Goal: Task Accomplishment & Management: Use online tool/utility

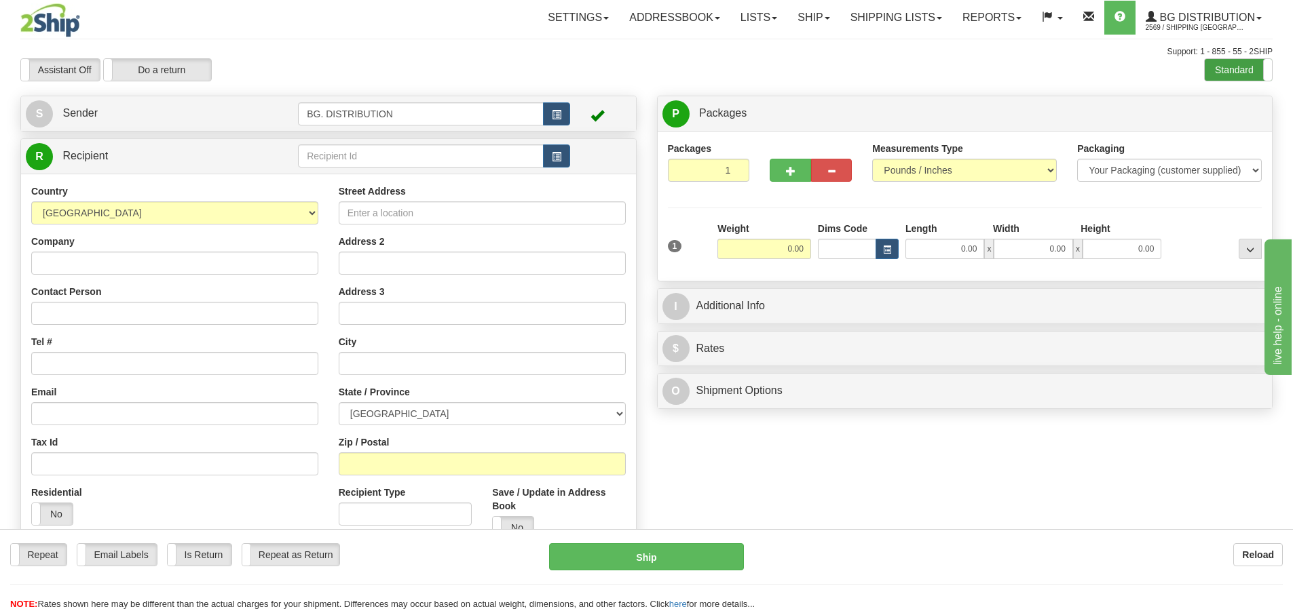
click at [1251, 67] on label "Standard" at bounding box center [1238, 70] width 67 height 22
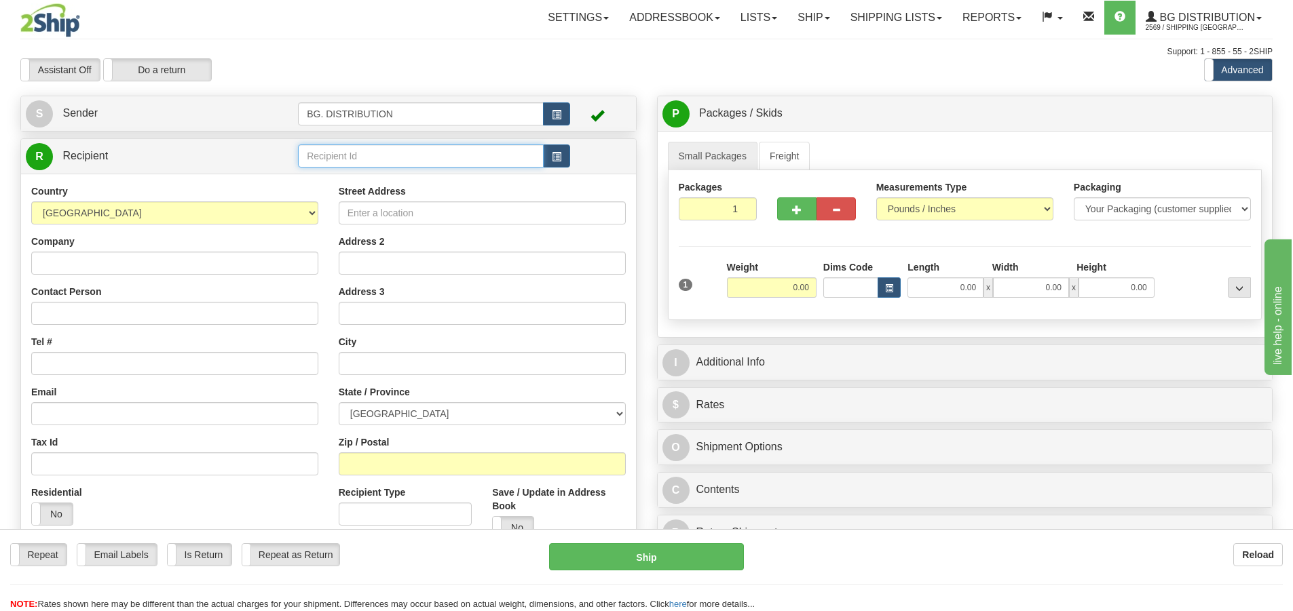
click at [440, 153] on input "text" at bounding box center [421, 156] width 246 height 23
click at [351, 195] on div "20009" at bounding box center [418, 194] width 233 height 15
type input "20009"
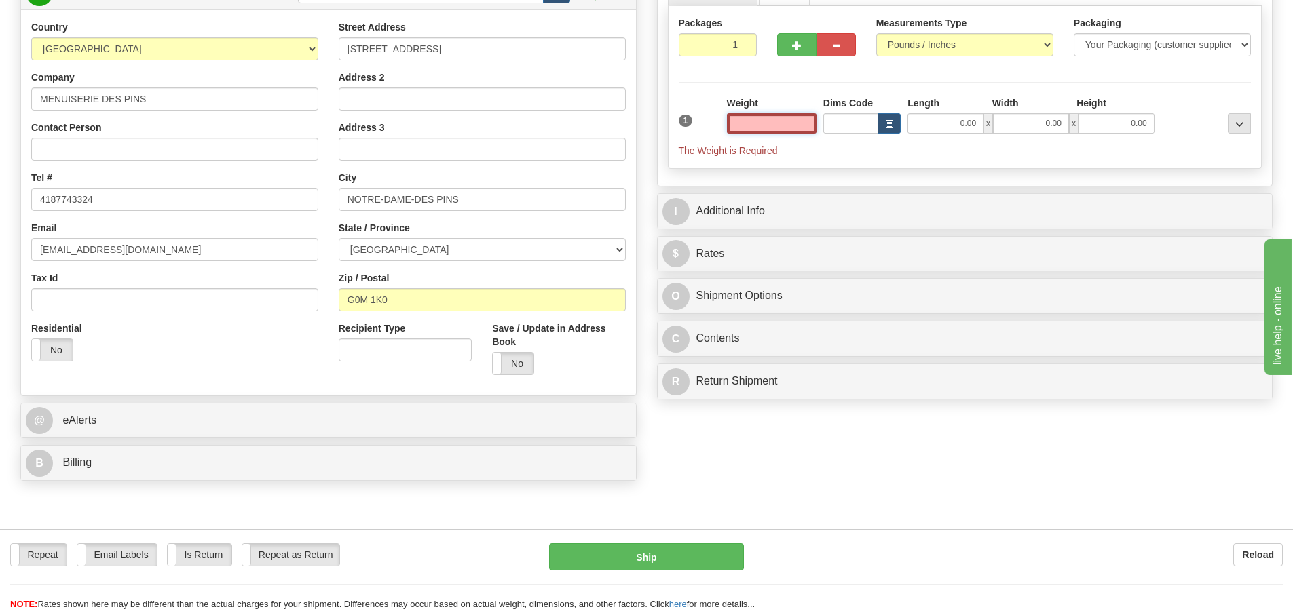
scroll to position [204, 0]
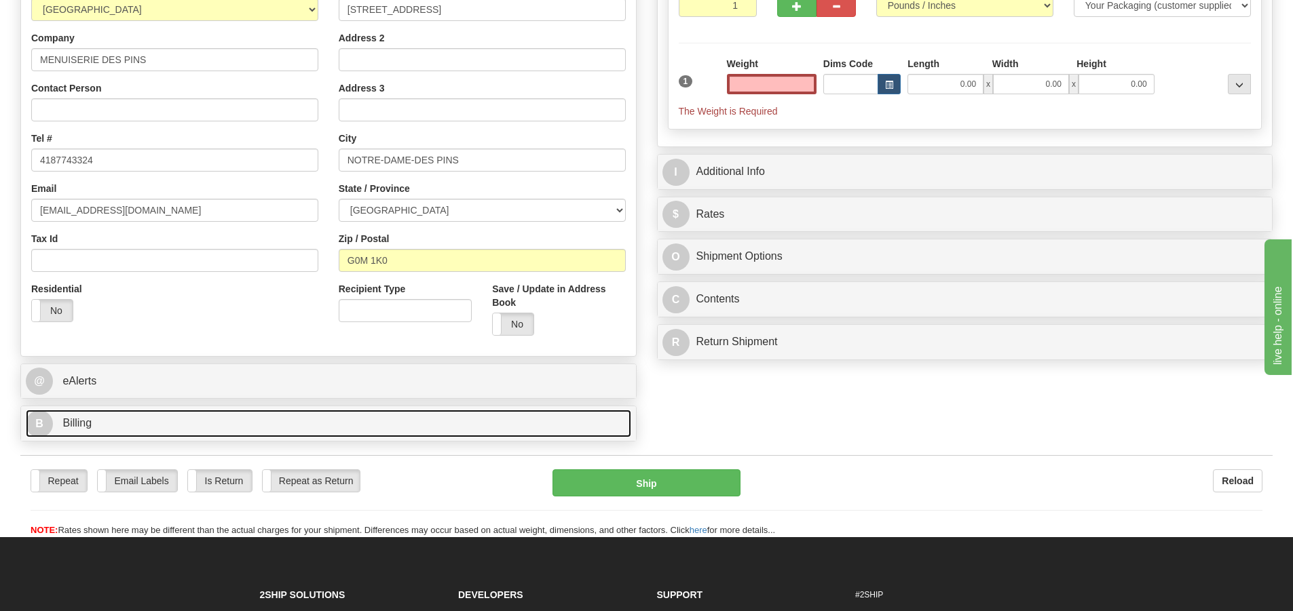
type input "0.00"
click at [41, 427] on span "B" at bounding box center [39, 424] width 27 height 27
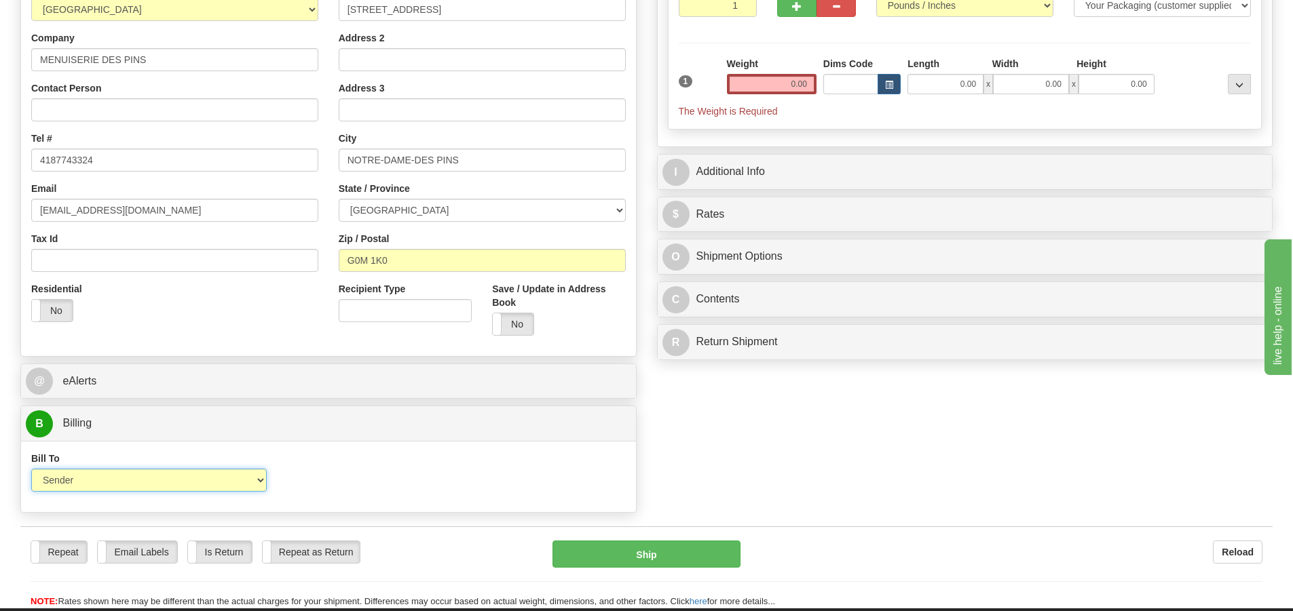
click at [187, 486] on select "Sender Recipient Third Party Collect" at bounding box center [148, 480] width 235 height 23
select select "2"
click at [31, 469] on select "Sender Recipient Third Party Collect" at bounding box center [148, 480] width 235 height 23
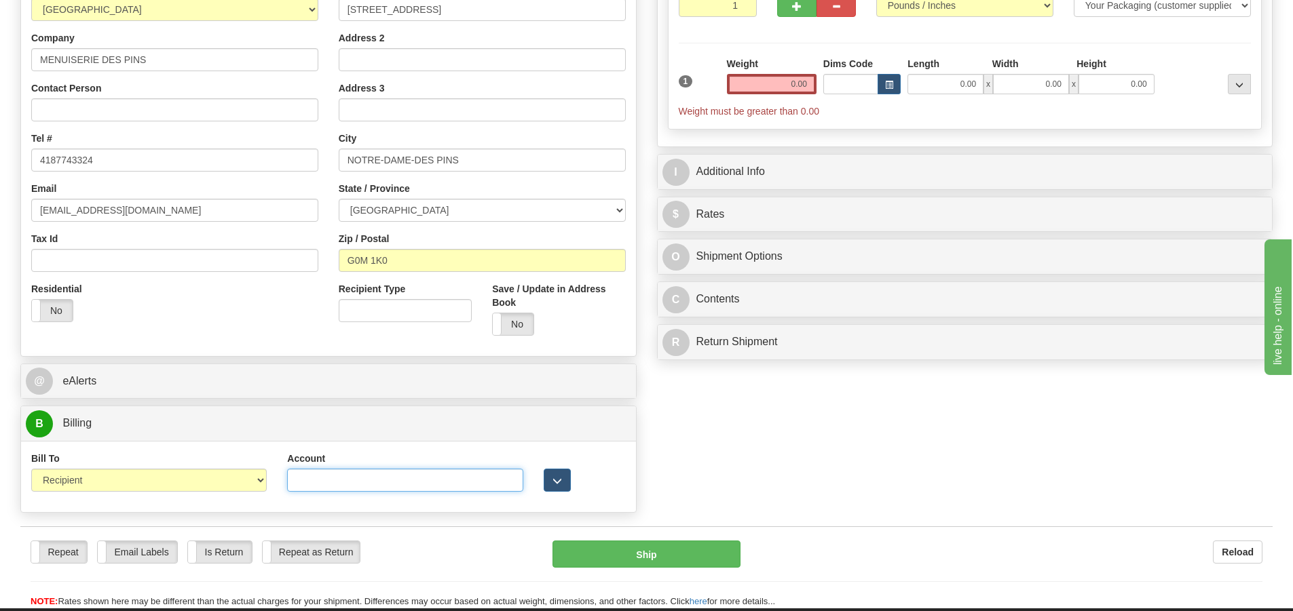
click at [349, 483] on input "Account" at bounding box center [404, 480] width 235 height 23
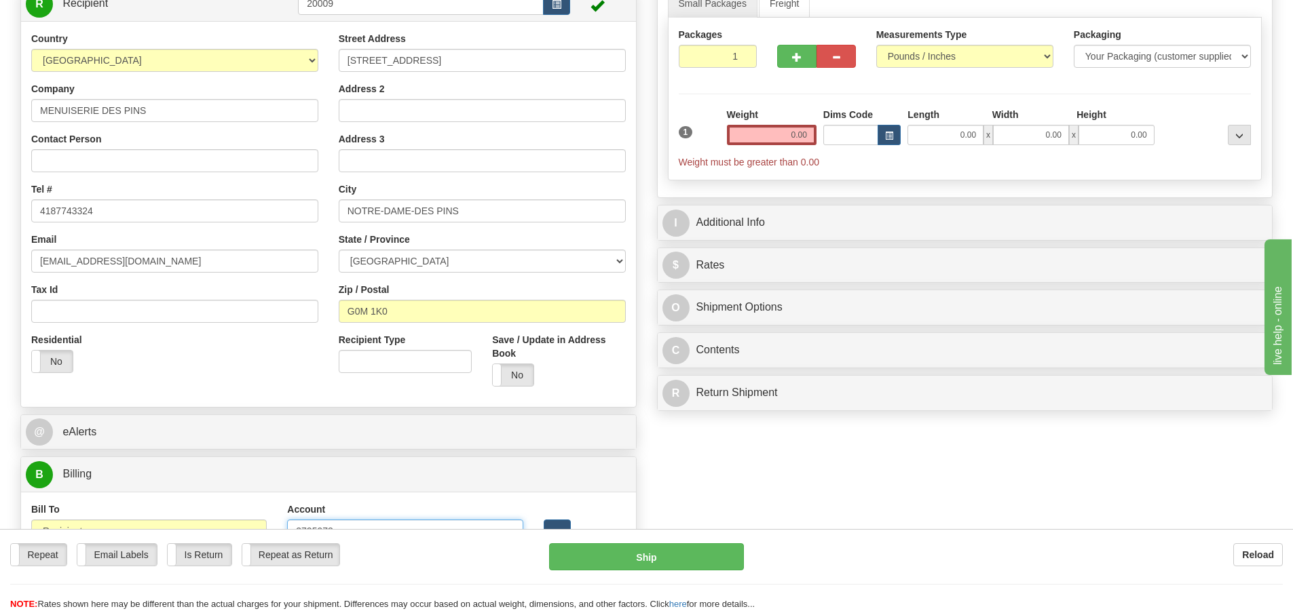
scroll to position [0, 0]
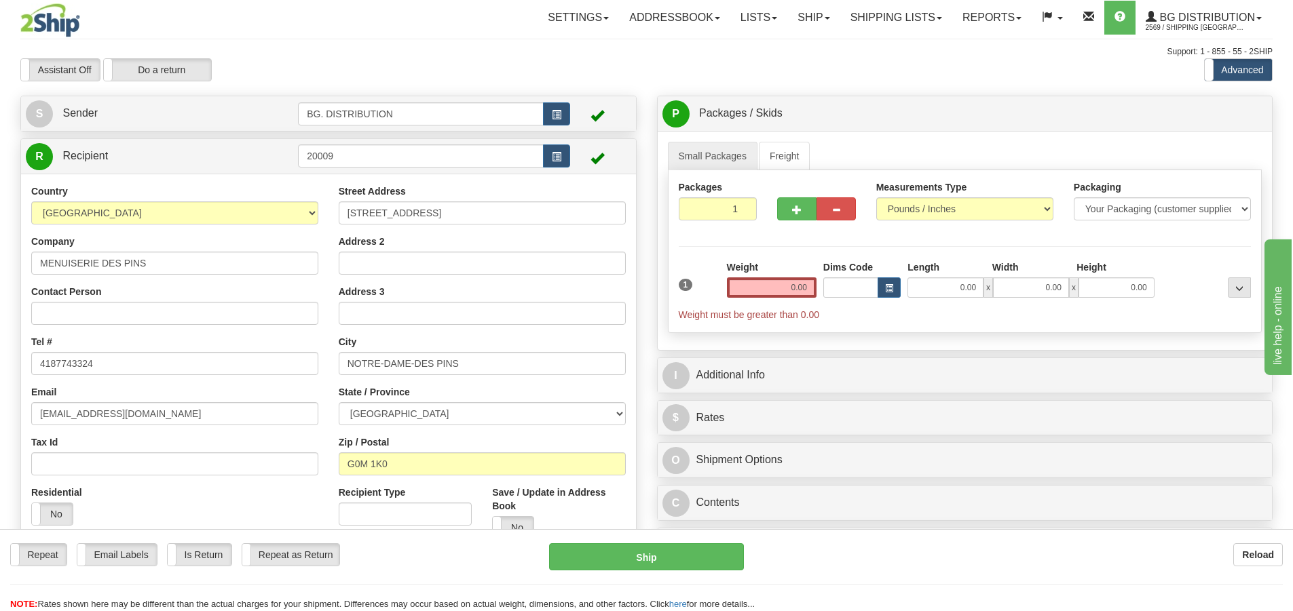
type input "3725973"
click at [789, 284] on input "0.00" at bounding box center [772, 288] width 90 height 20
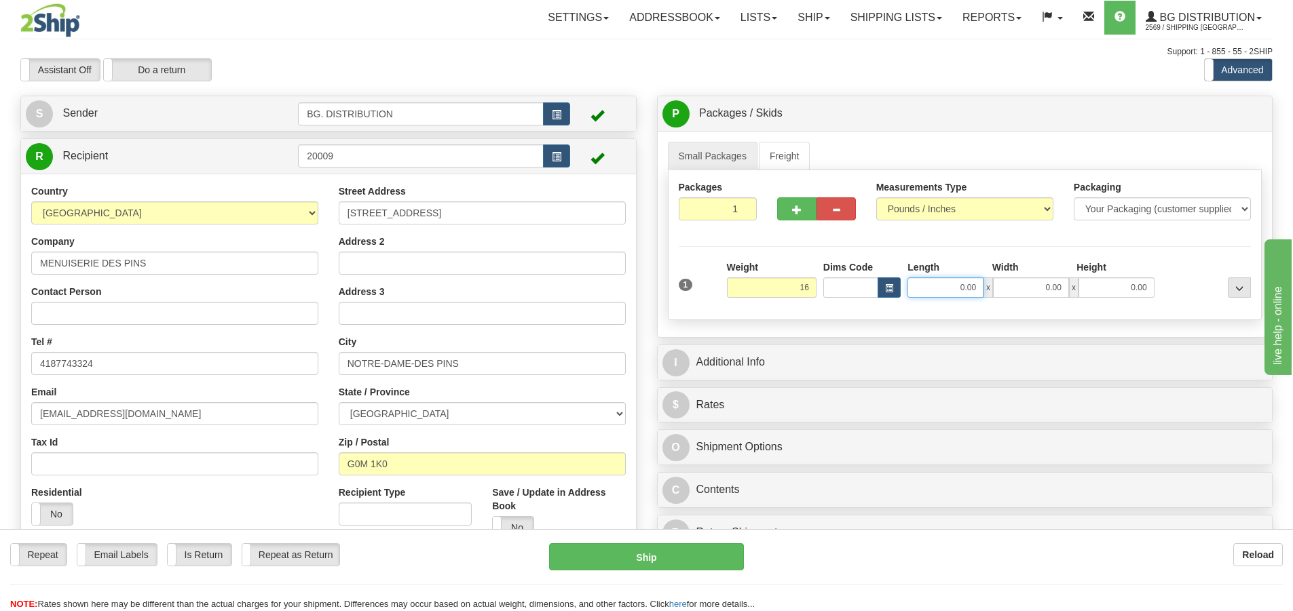
type input "16.00"
click at [939, 282] on input "0.00" at bounding box center [945, 288] width 76 height 20
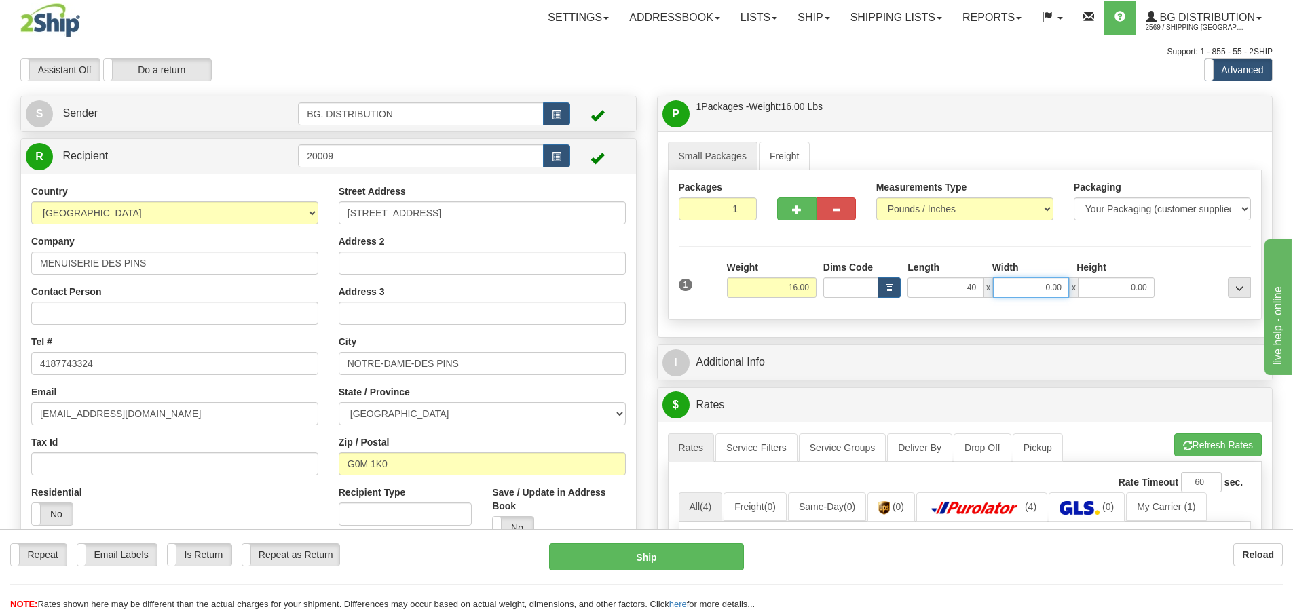
type input "40.00"
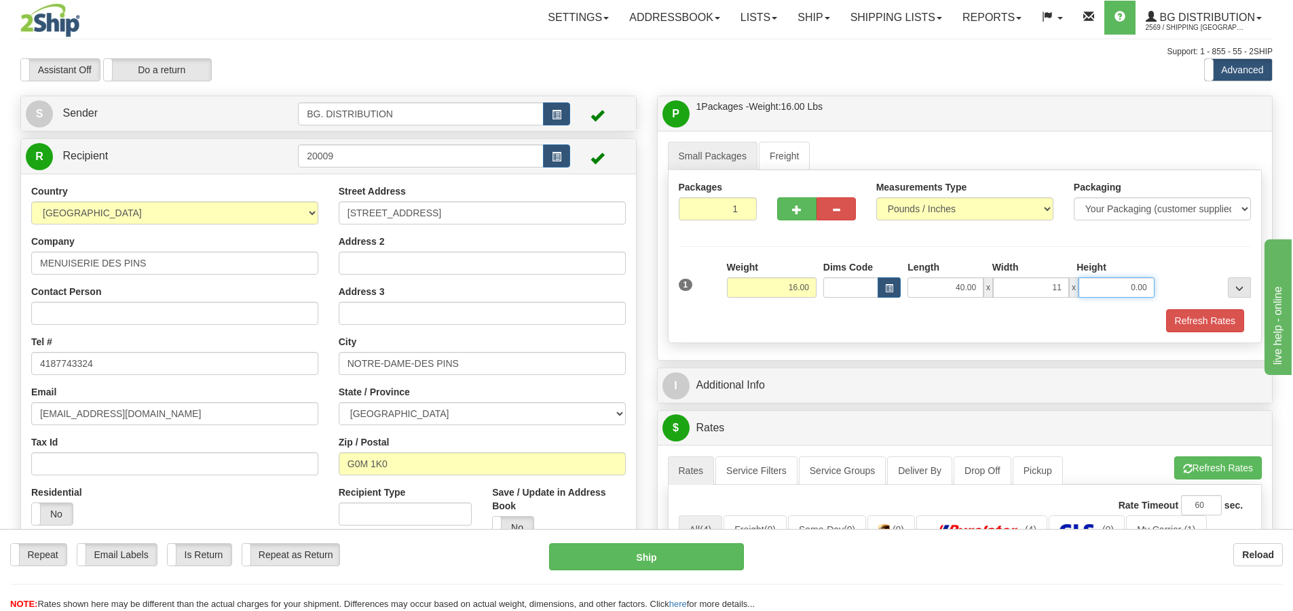
type input "11.00"
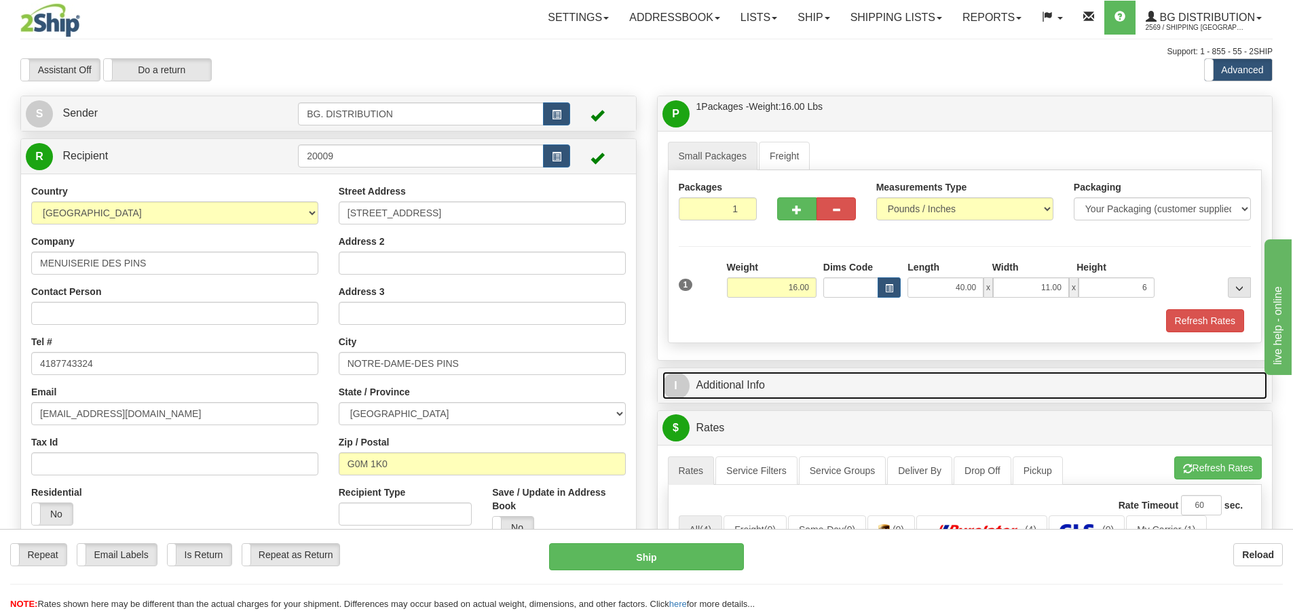
type input "6.00"
click at [685, 391] on span "I" at bounding box center [675, 386] width 27 height 27
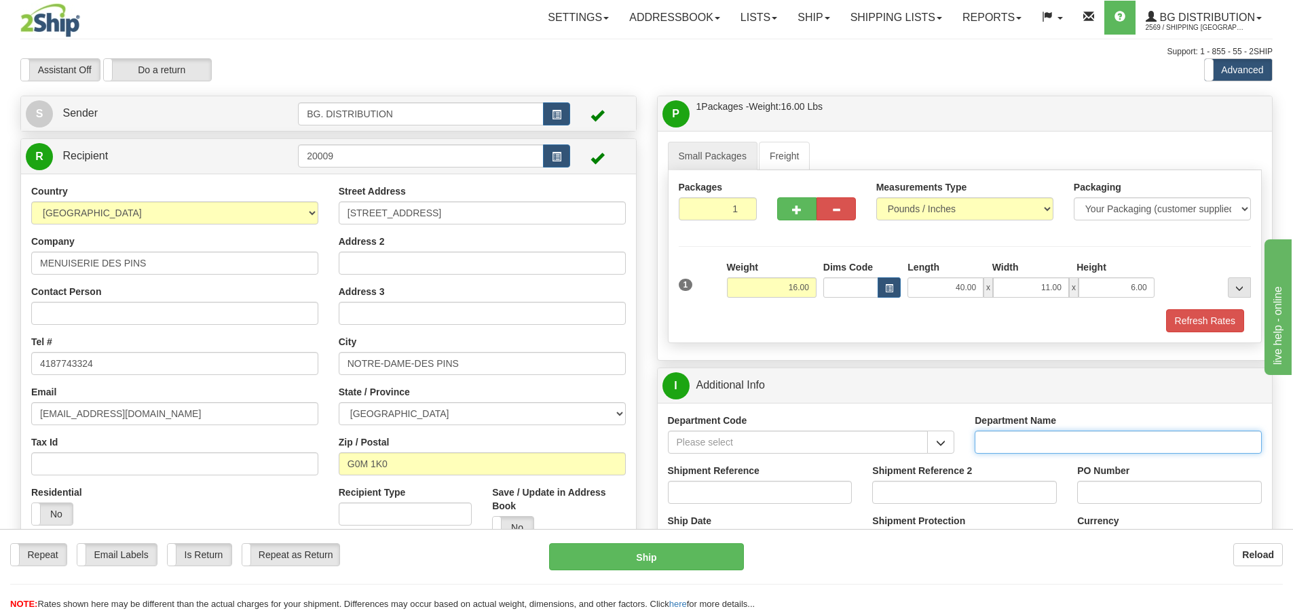
click at [1006, 444] on input "Department Name" at bounding box center [1118, 442] width 287 height 23
type input "."
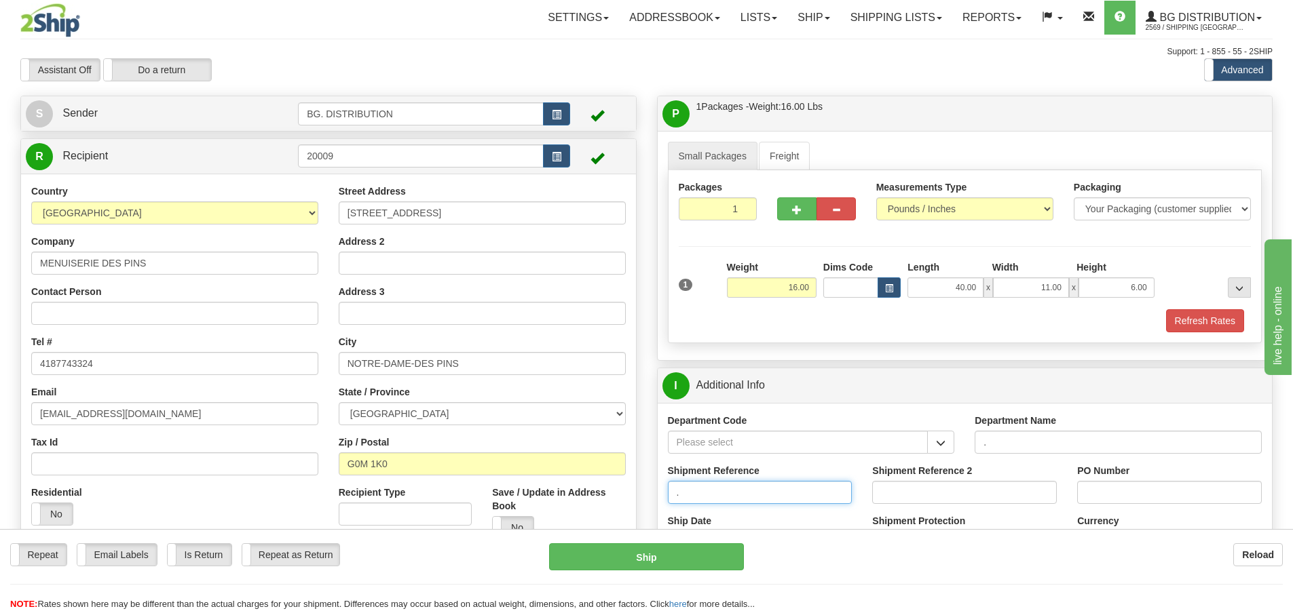
type input "."
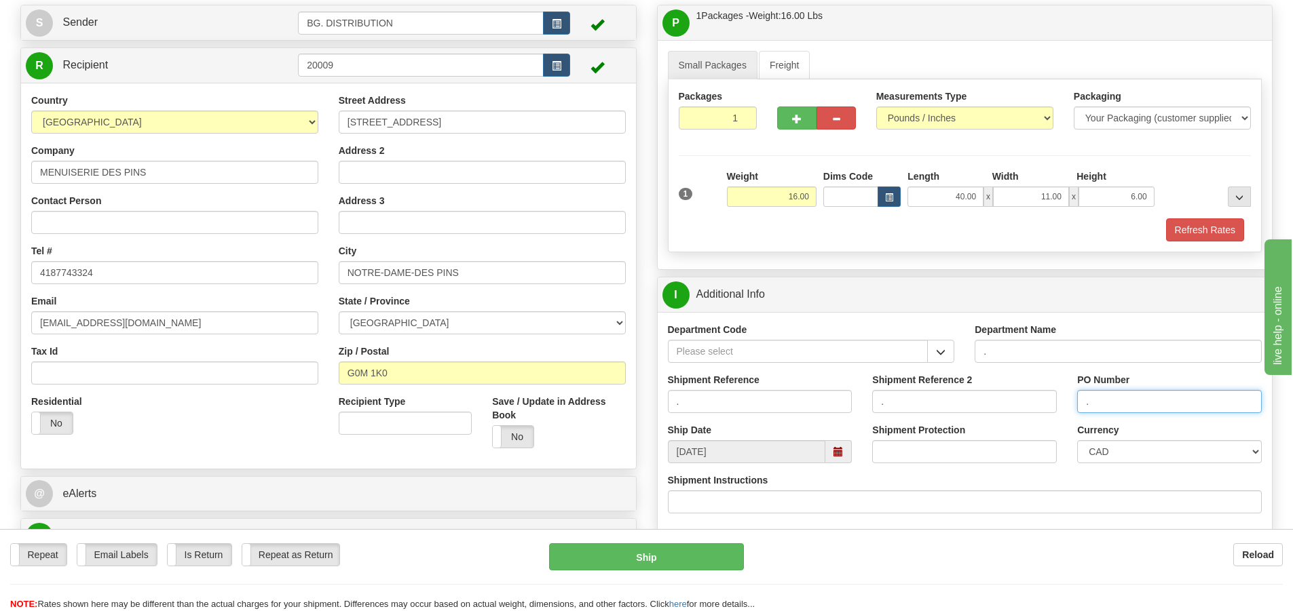
scroll to position [204, 0]
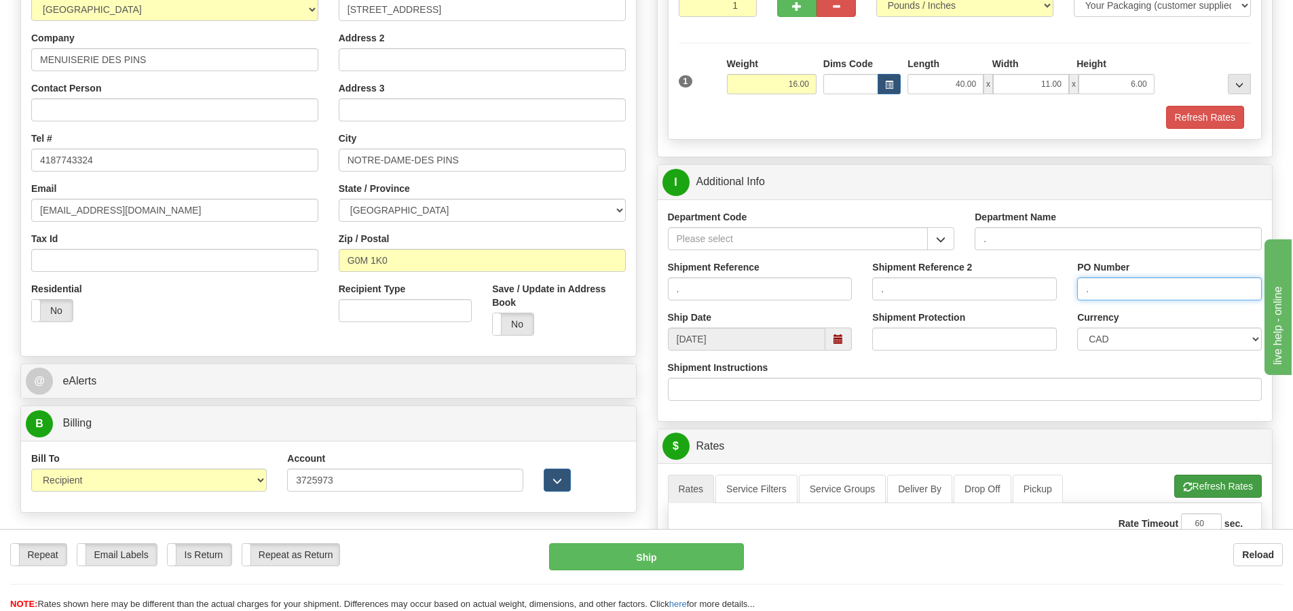
type input "."
click at [1205, 481] on button "Refresh Rates" at bounding box center [1218, 486] width 88 height 23
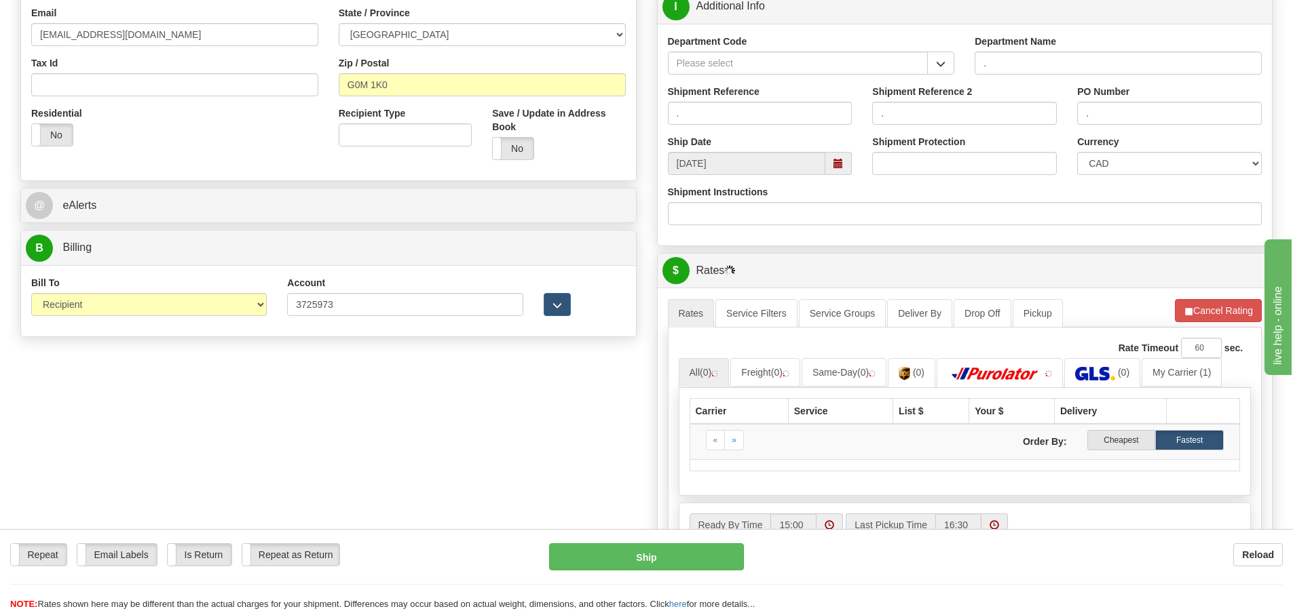
scroll to position [407, 0]
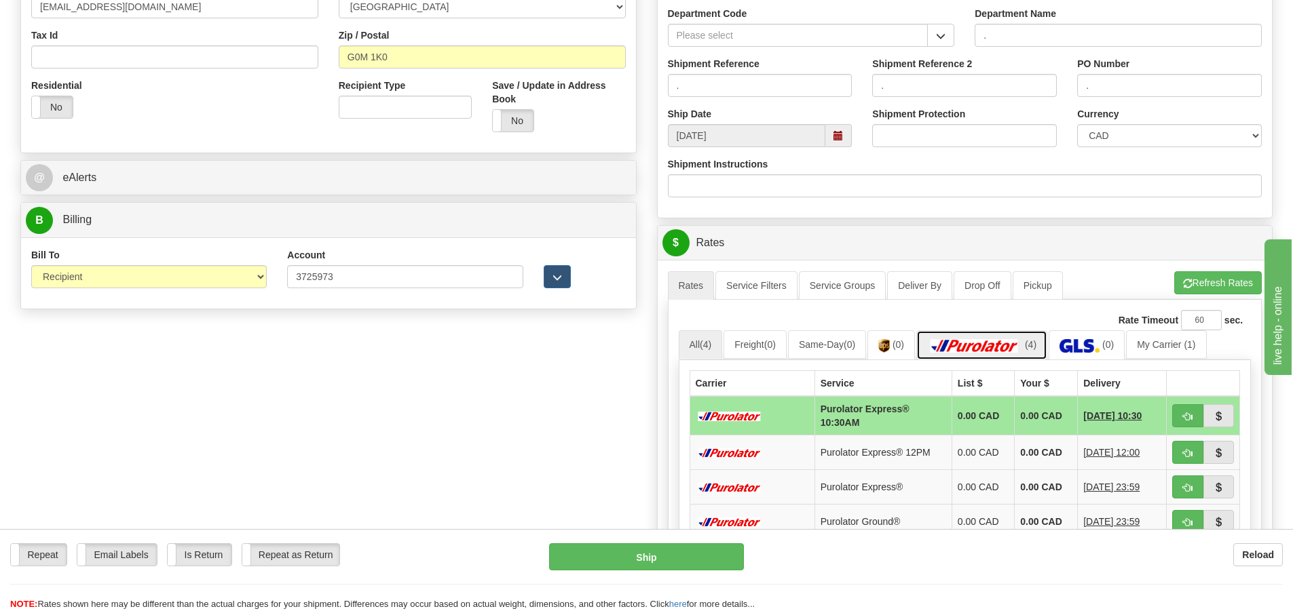
click at [981, 341] on img at bounding box center [974, 346] width 95 height 14
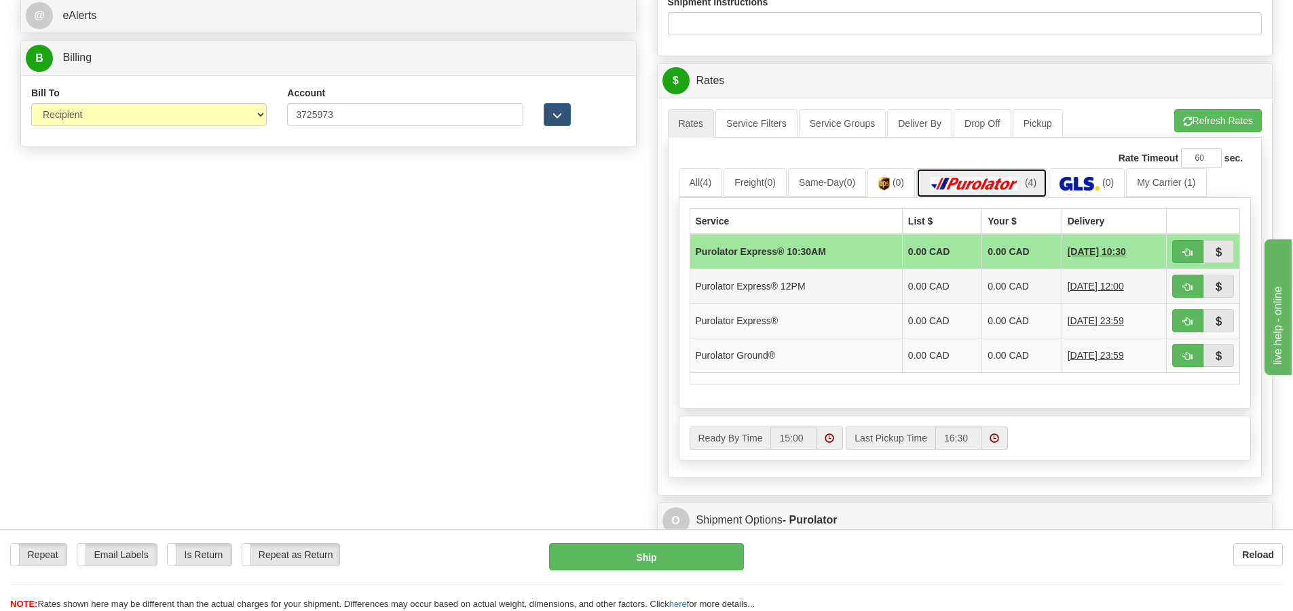
scroll to position [611, 0]
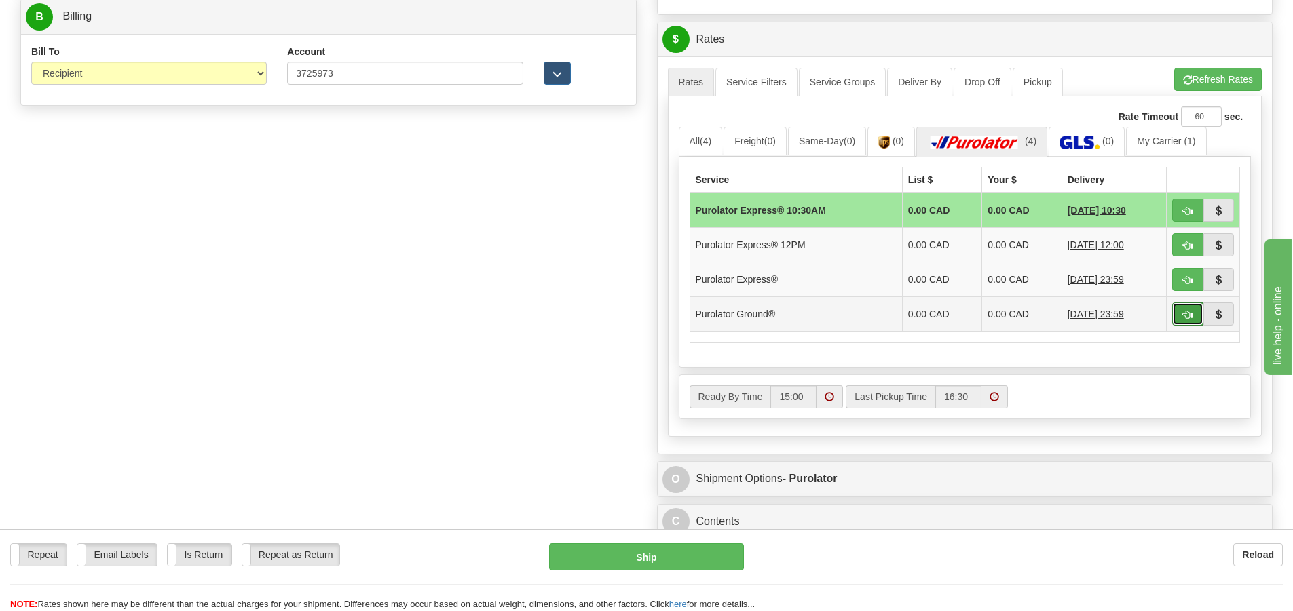
click at [1175, 307] on button "button" at bounding box center [1187, 314] width 31 height 23
type input "260"
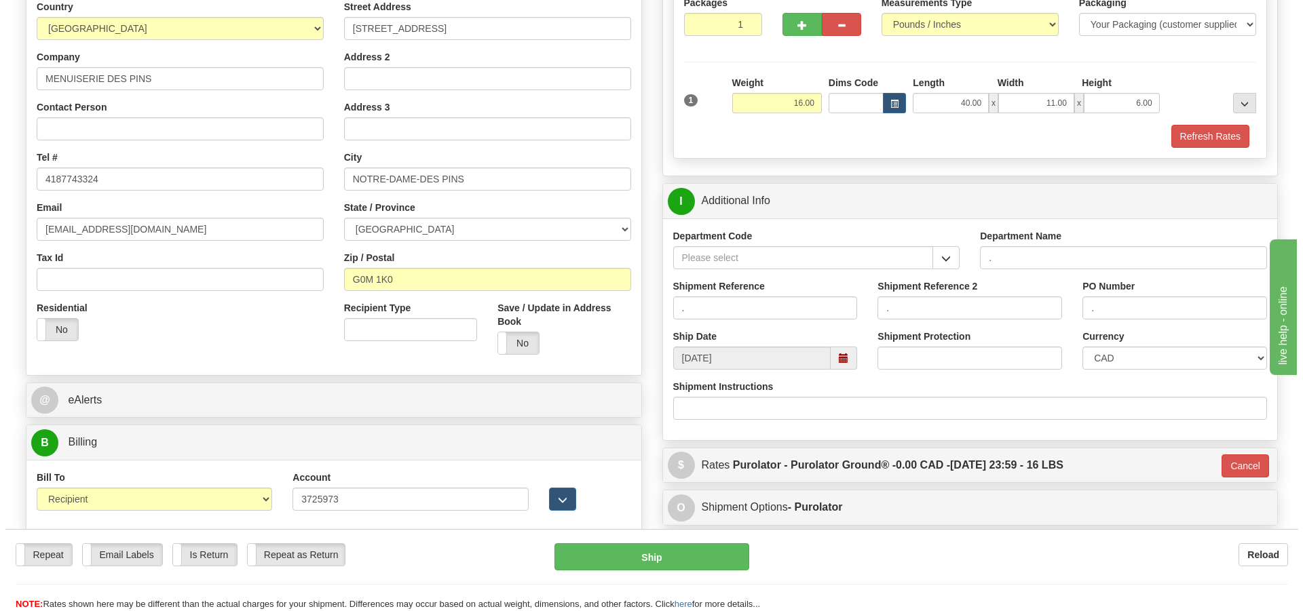
scroll to position [154, 0]
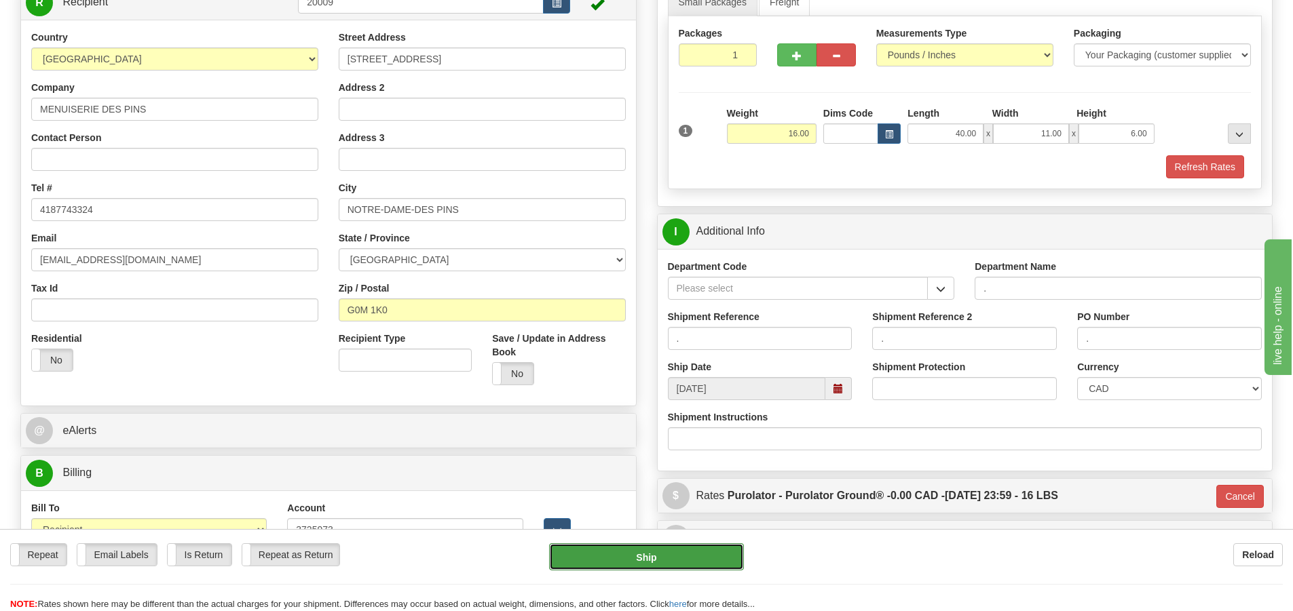
click at [621, 553] on button "Ship" at bounding box center [646, 557] width 195 height 27
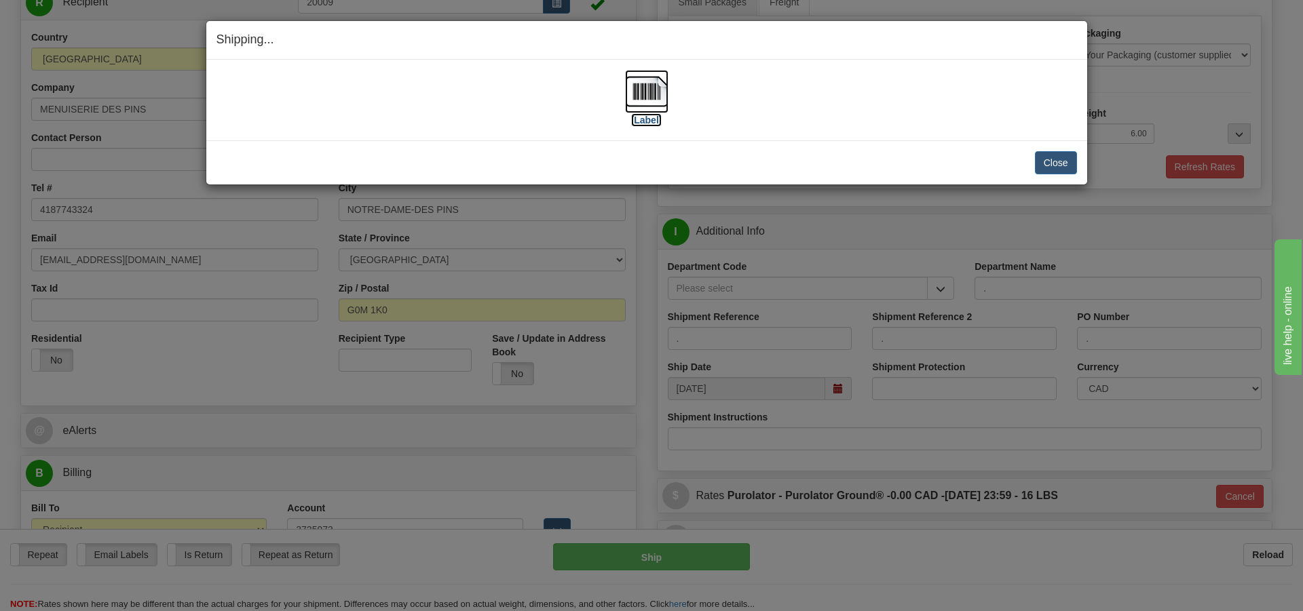
click at [637, 121] on label "[Label]" at bounding box center [646, 120] width 31 height 14
click at [1071, 161] on button "Close" at bounding box center [1056, 162] width 42 height 23
